Goal: Information Seeking & Learning: Learn about a topic

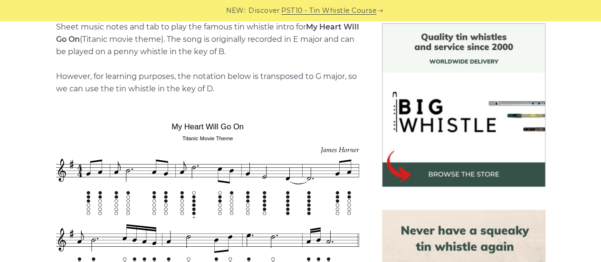
scroll to position [143, 0]
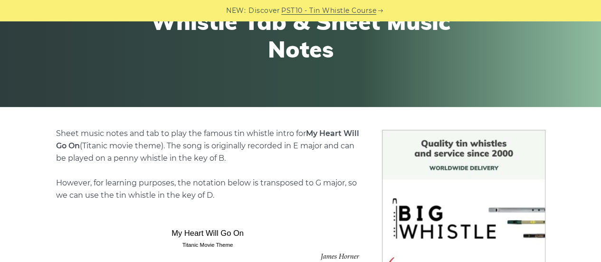
drag, startPoint x: 260, startPoint y: 145, endPoint x: 258, endPoint y: 160, distance: 14.8
click at [258, 160] on p "Sheet music notes and tab to play the famous tin whistle intro for My Heart Wil…" at bounding box center [207, 164] width 303 height 74
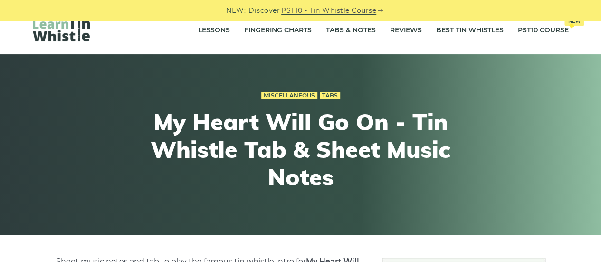
scroll to position [0, 0]
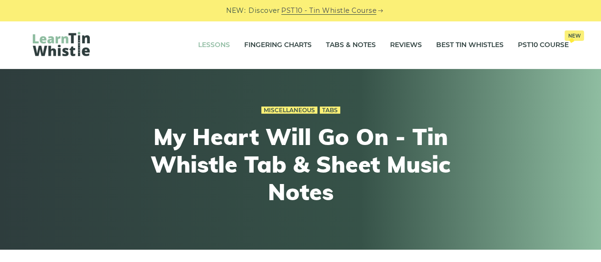
click at [213, 48] on link "Lessons" at bounding box center [214, 45] width 32 height 24
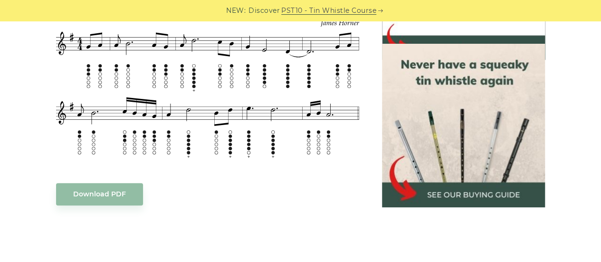
scroll to position [428, 0]
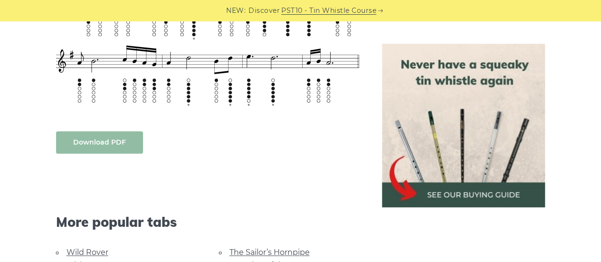
click at [100, 144] on link "Download PDF" at bounding box center [99, 142] width 87 height 22
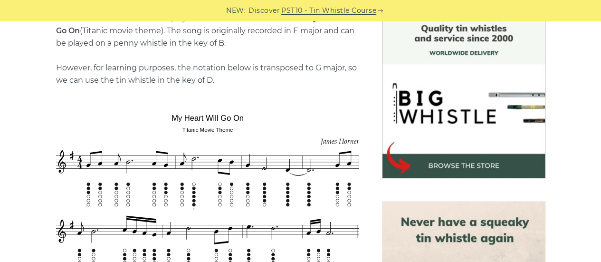
scroll to position [190, 0]
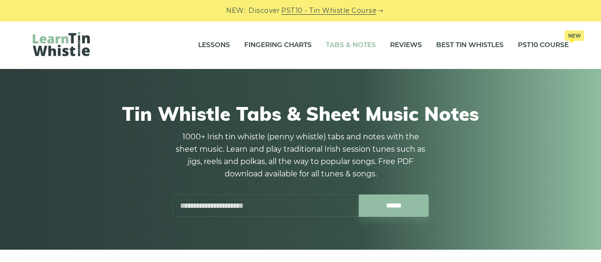
click at [291, 200] on input "text" at bounding box center [266, 205] width 186 height 22
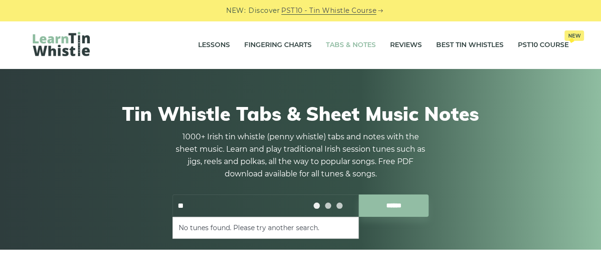
type input "*"
type input "******"
